Goal: Task Accomplishment & Management: Manage account settings

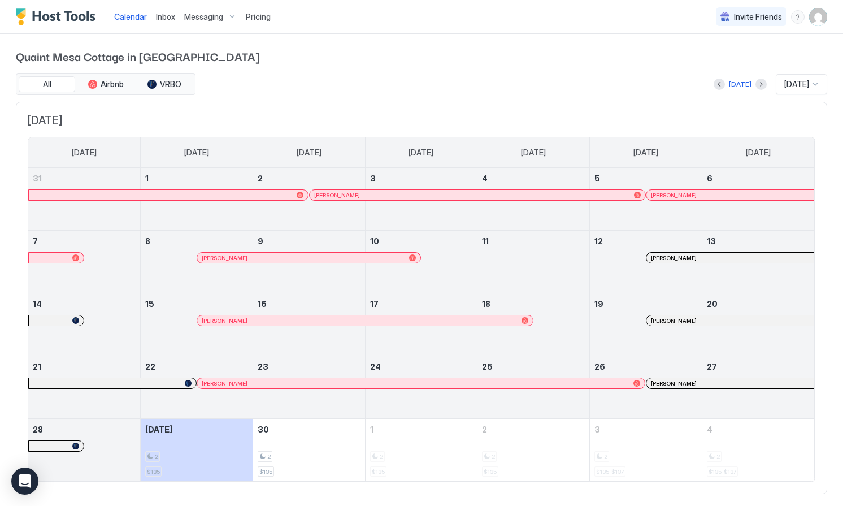
click at [822, 20] on img "User profile" at bounding box center [818, 17] width 18 height 18
click at [688, 67] on div "Settings" at bounding box center [710, 63] width 44 height 10
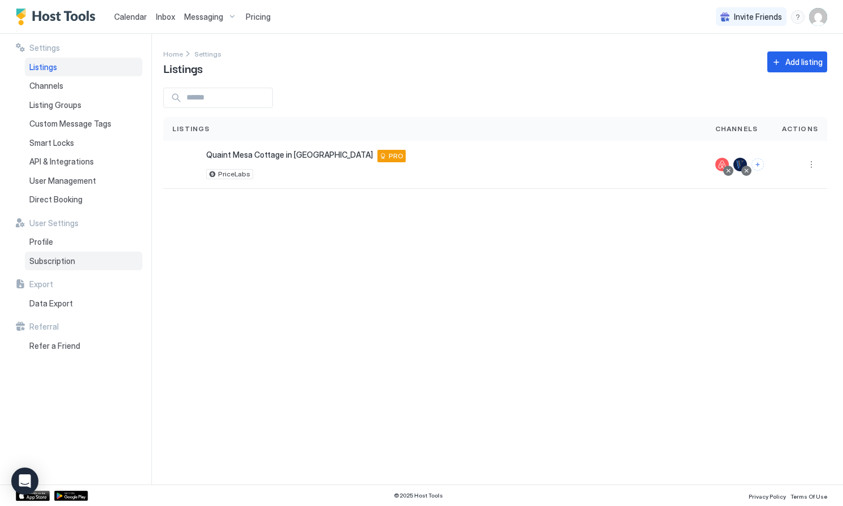
click at [46, 266] on div "Subscription" at bounding box center [84, 261] width 118 height 19
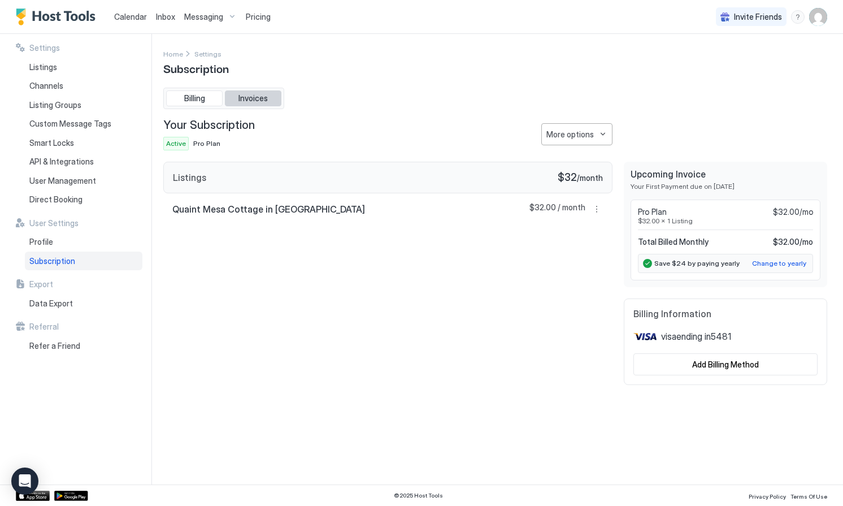
click at [270, 99] on button "Invoices" at bounding box center [253, 98] width 57 height 16
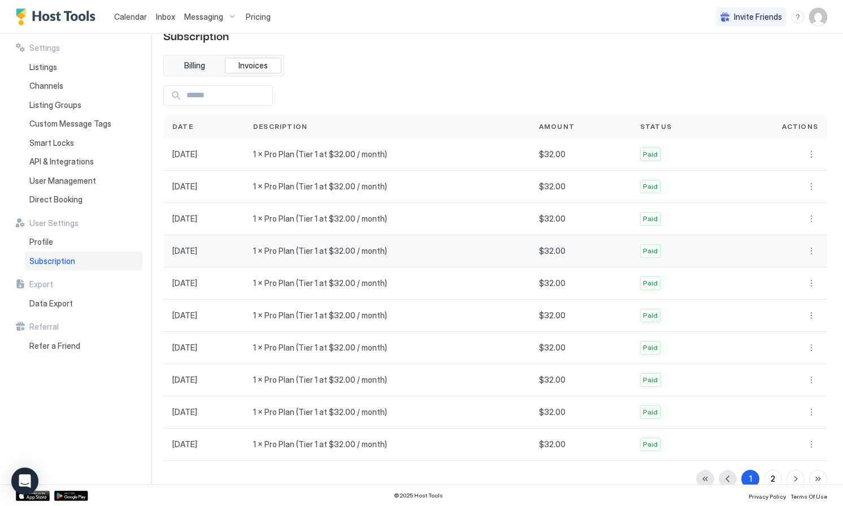
scroll to position [36, 0]
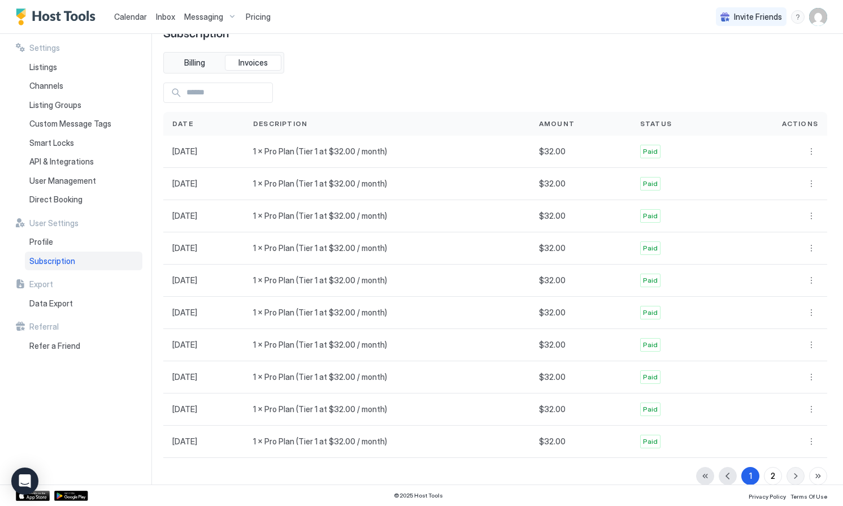
click at [796, 476] on button "button" at bounding box center [796, 476] width 18 height 18
click at [810, 440] on button "More options" at bounding box center [812, 442] width 14 height 14
click at [625, 472] on div at bounding box center [421, 253] width 843 height 506
click at [791, 480] on div "1 2" at bounding box center [761, 476] width 131 height 18
click at [793, 473] on div "1 2" at bounding box center [761, 476] width 131 height 18
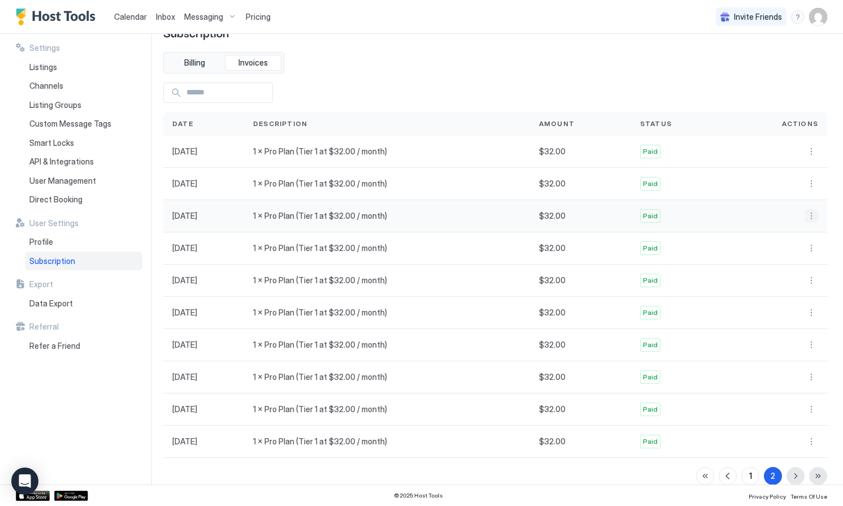
click at [809, 217] on button "More options" at bounding box center [812, 216] width 14 height 14
click at [38, 68] on div at bounding box center [421, 253] width 843 height 506
click at [51, 65] on span "Listings" at bounding box center [43, 67] width 28 height 10
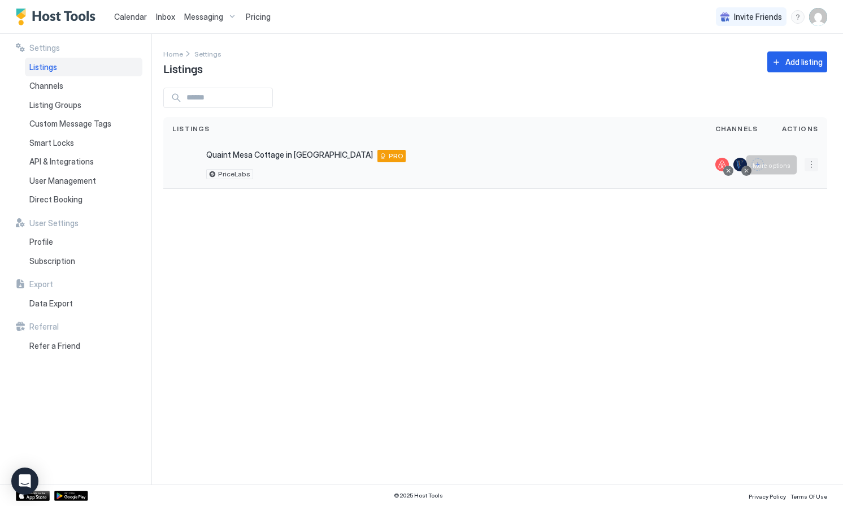
click at [813, 159] on button "More options" at bounding box center [812, 165] width 14 height 14
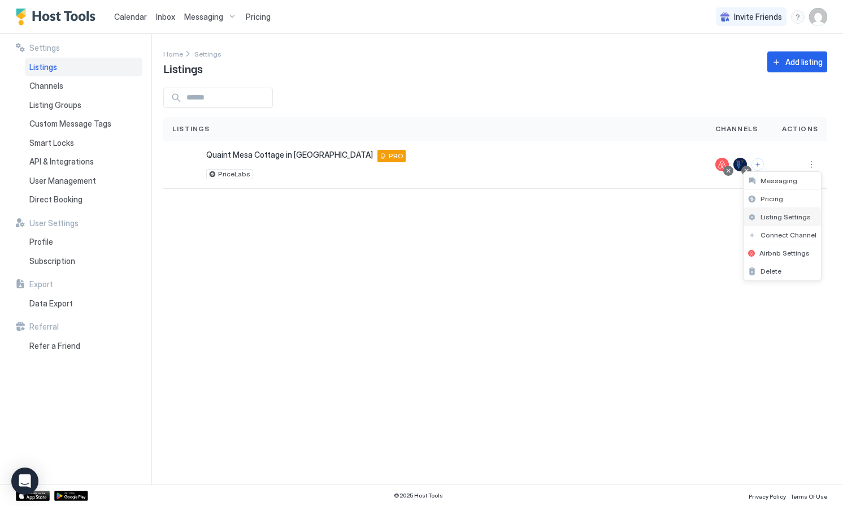
click at [775, 214] on span "Listing Settings" at bounding box center [786, 217] width 50 height 8
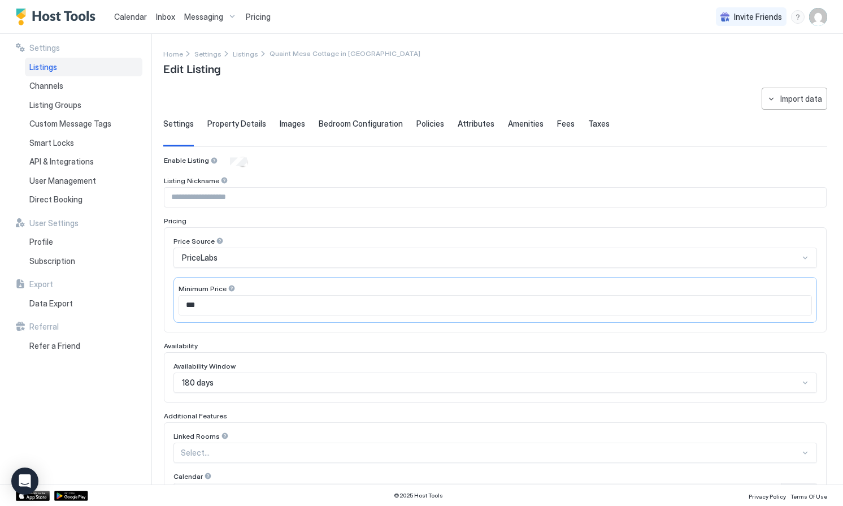
click at [343, 123] on span "Bedroom Configuration" at bounding box center [361, 124] width 84 height 10
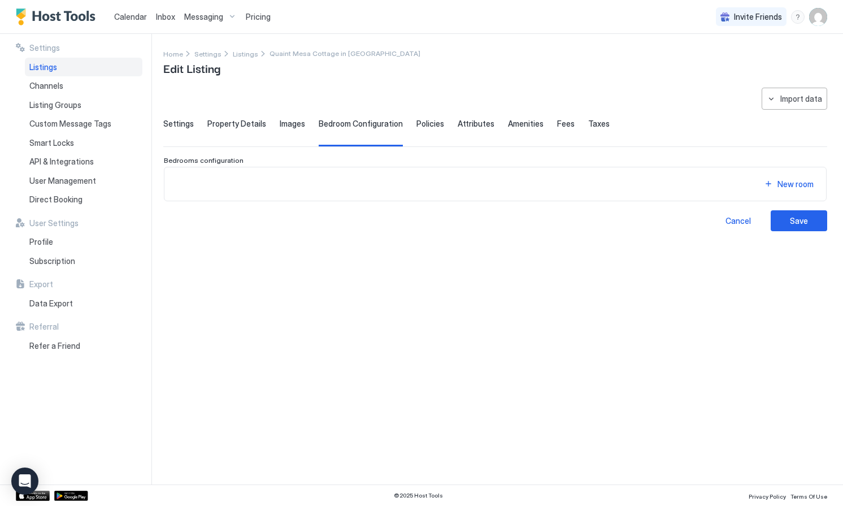
click at [177, 124] on span "Settings" at bounding box center [178, 124] width 31 height 10
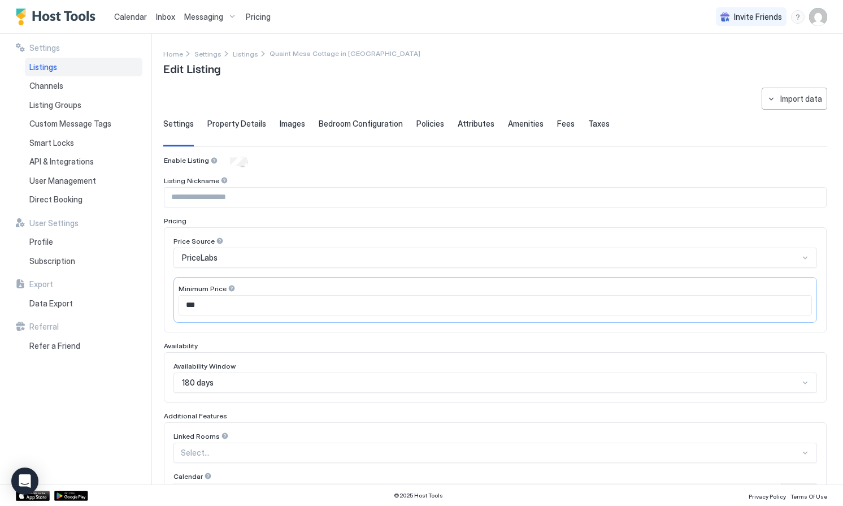
click at [228, 123] on span "Property Details" at bounding box center [236, 124] width 59 height 10
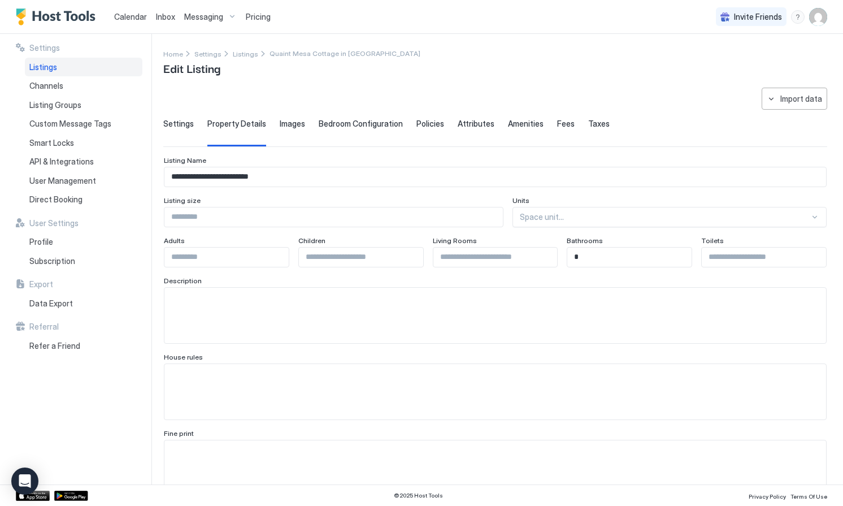
click at [174, 123] on span "Settings" at bounding box center [178, 124] width 31 height 10
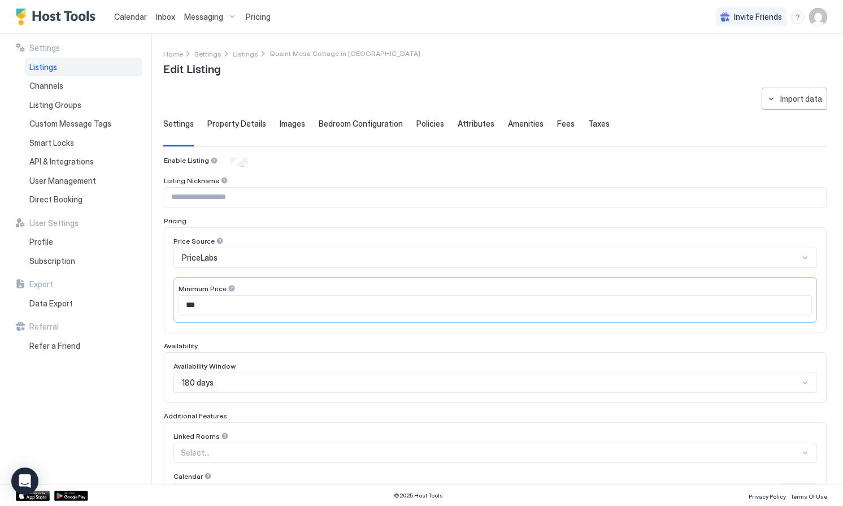
click at [54, 64] on span "Listings" at bounding box center [43, 67] width 28 height 10
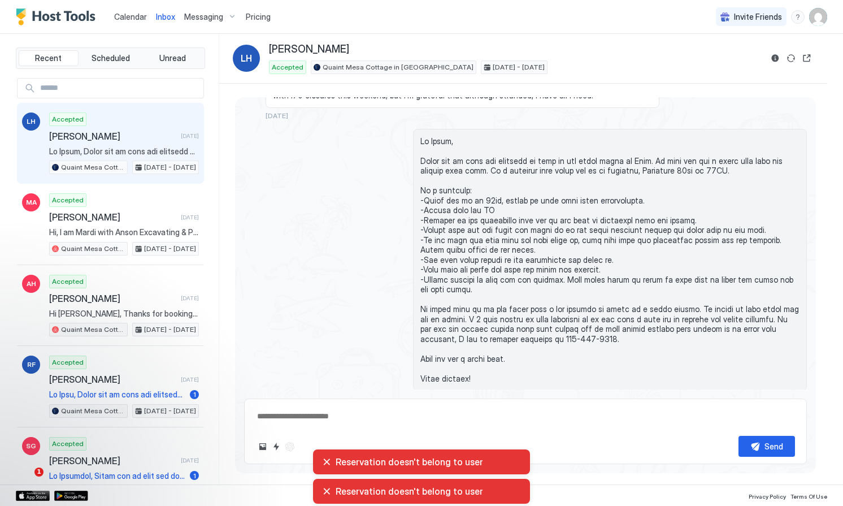
scroll to position [1196, 0]
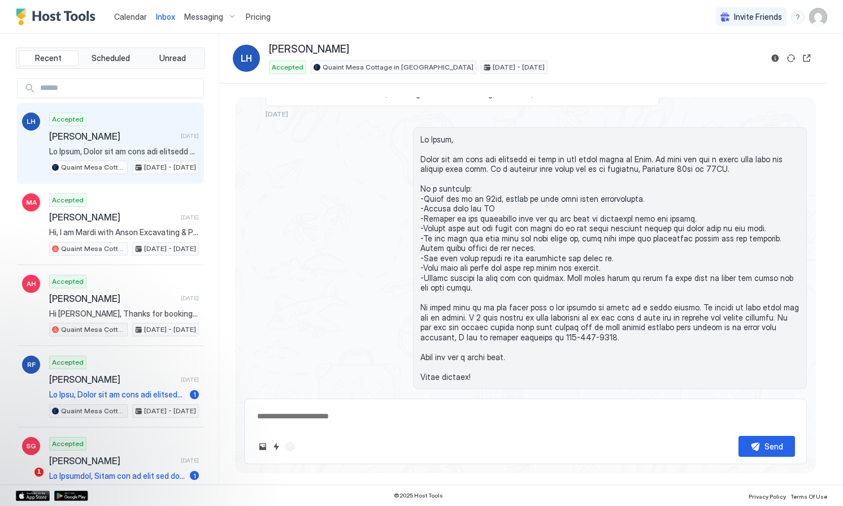
type textarea "*"
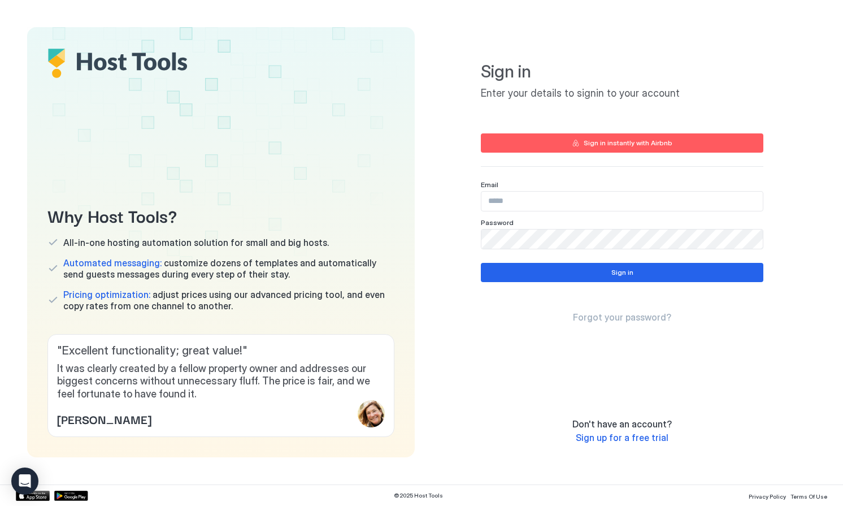
click at [511, 205] on input "Input Field" at bounding box center [623, 201] width 282 height 19
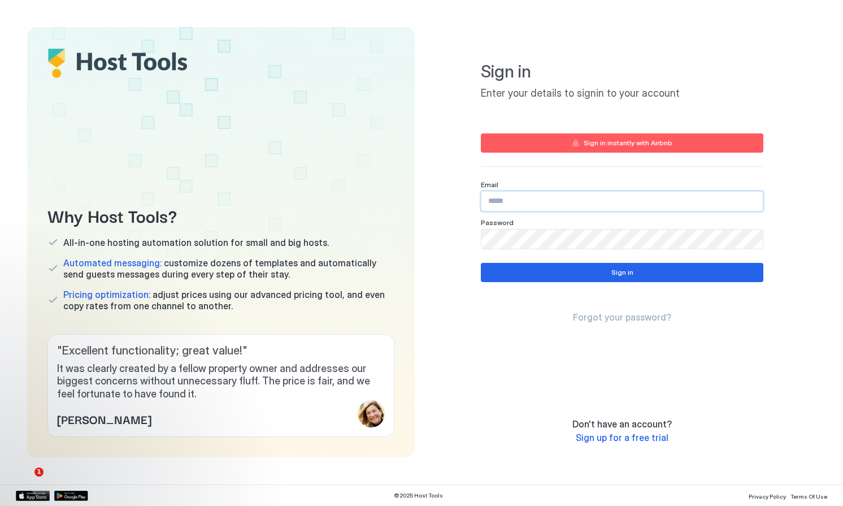
click at [0, 505] on com-1password-button at bounding box center [0, 506] width 0 height 0
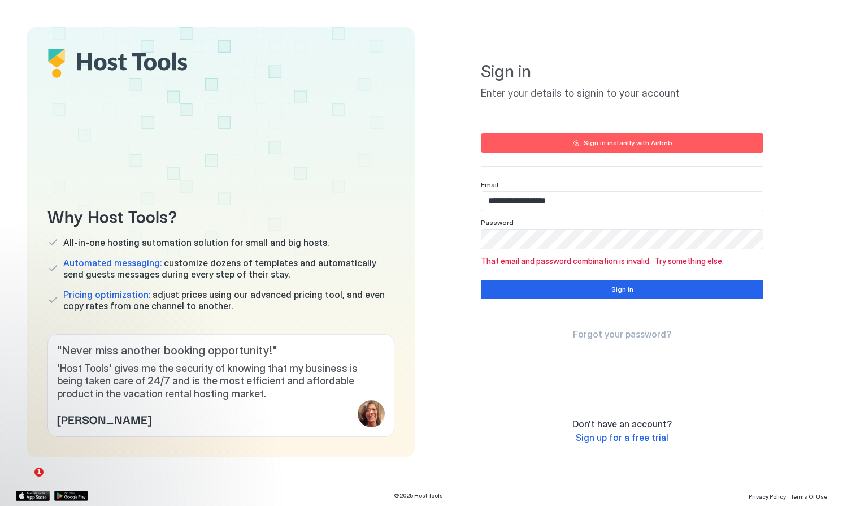
click at [553, 201] on input "**********" at bounding box center [623, 201] width 282 height 19
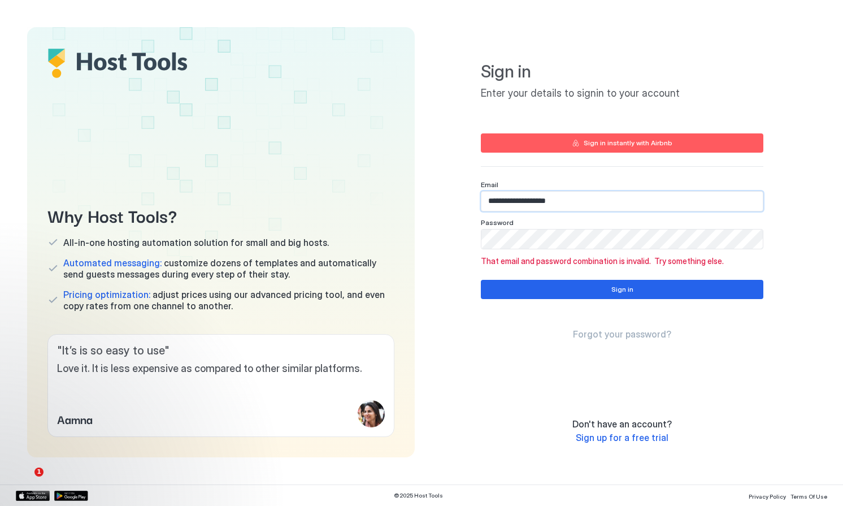
click at [553, 201] on input "**********" at bounding box center [623, 201] width 282 height 19
paste input "******"
type input "**********"
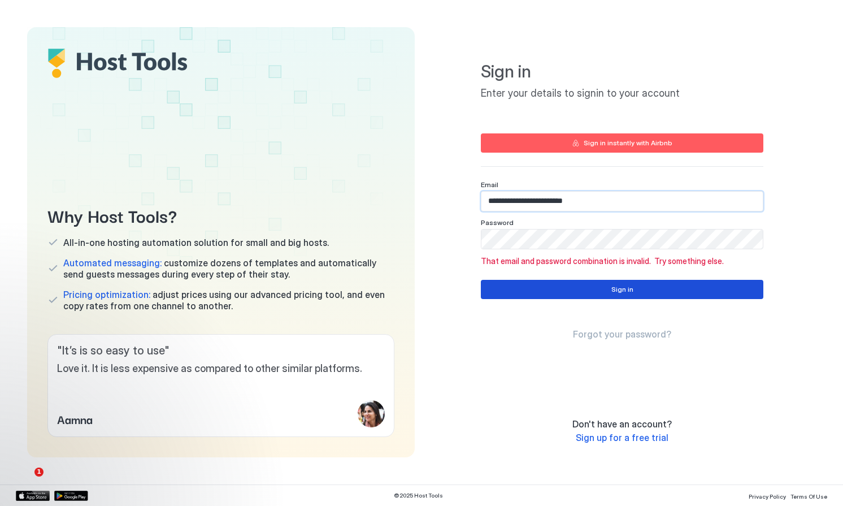
click at [536, 295] on button "Sign in" at bounding box center [622, 289] width 283 height 19
